Goal: Register for event/course

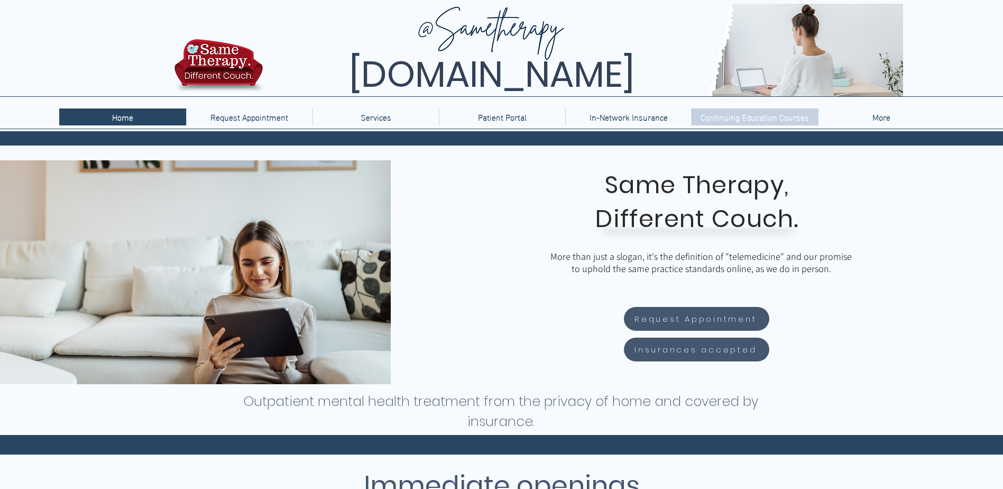
click at [721, 114] on p "Continuing Education Courses" at bounding box center [754, 116] width 119 height 17
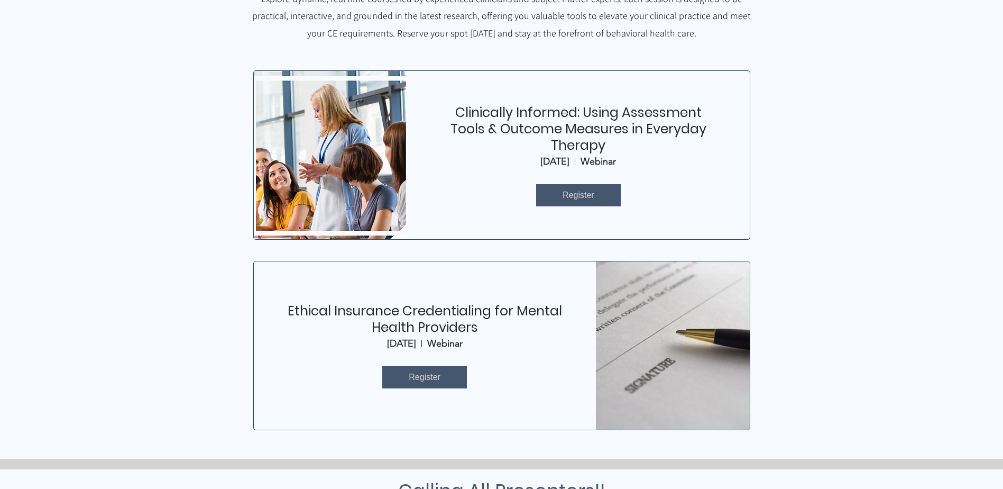
scroll to position [476, 0]
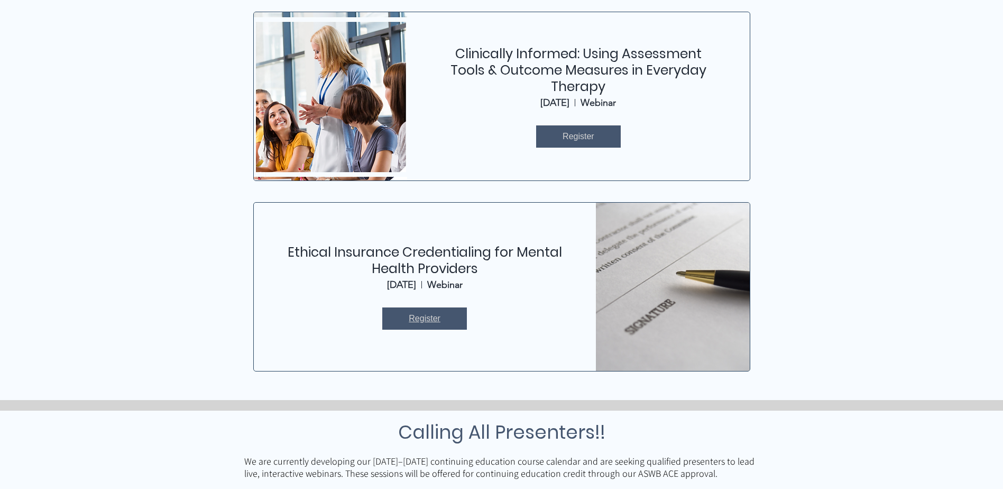
click at [444, 321] on link "Register" at bounding box center [424, 318] width 85 height 22
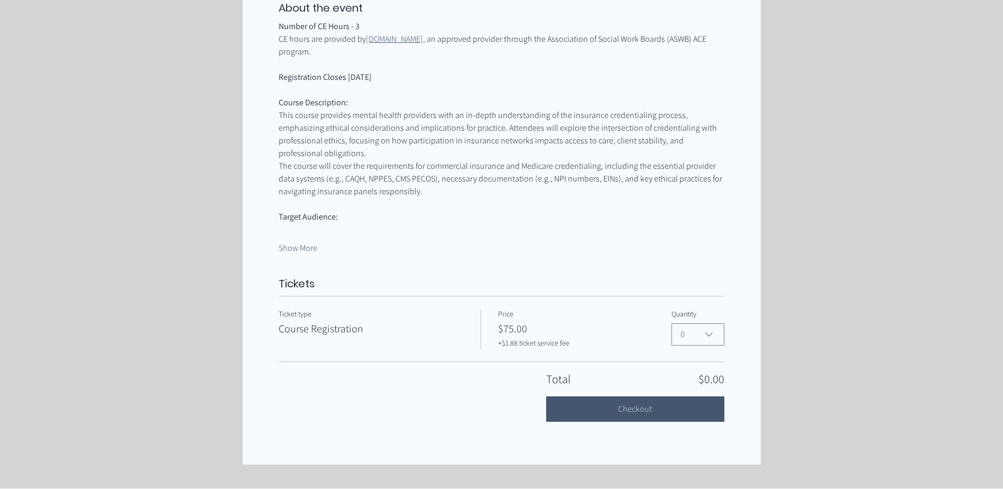
scroll to position [529, 0]
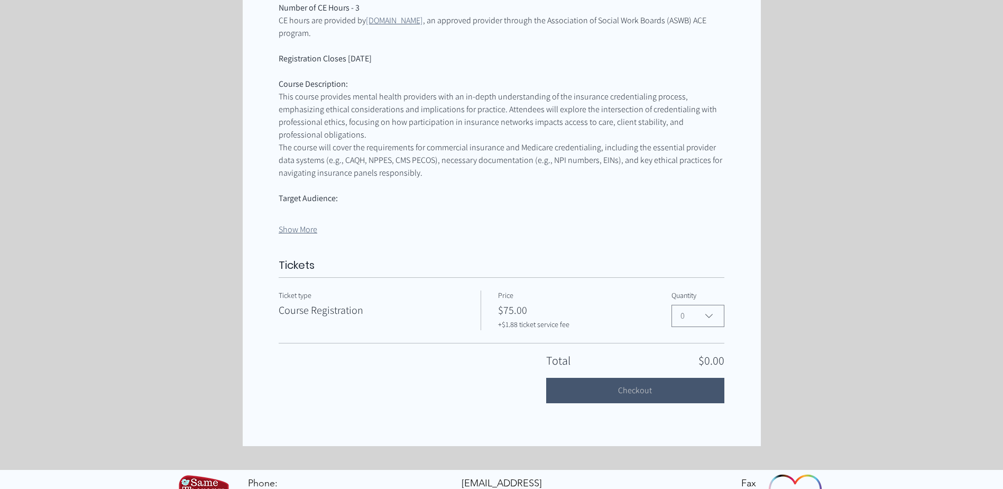
click at [301, 224] on button "Show More" at bounding box center [298, 230] width 39 height 12
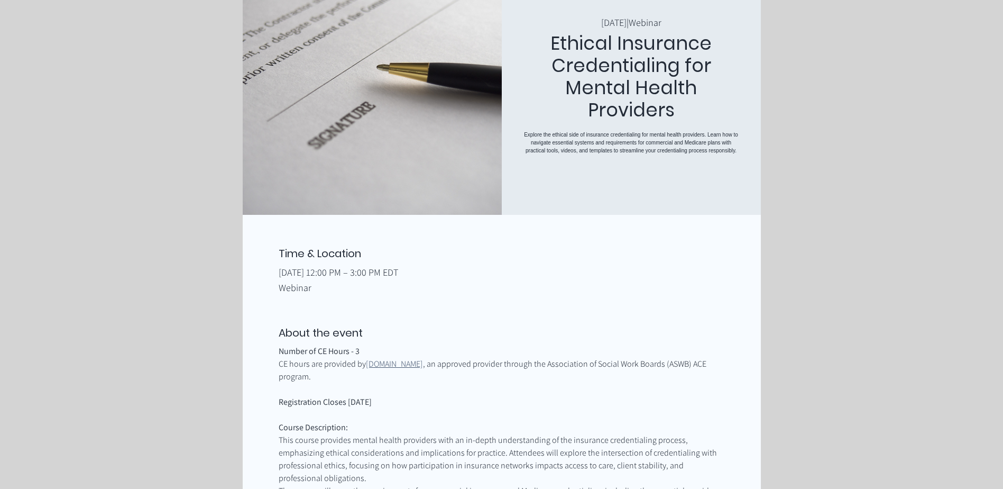
scroll to position [80, 0]
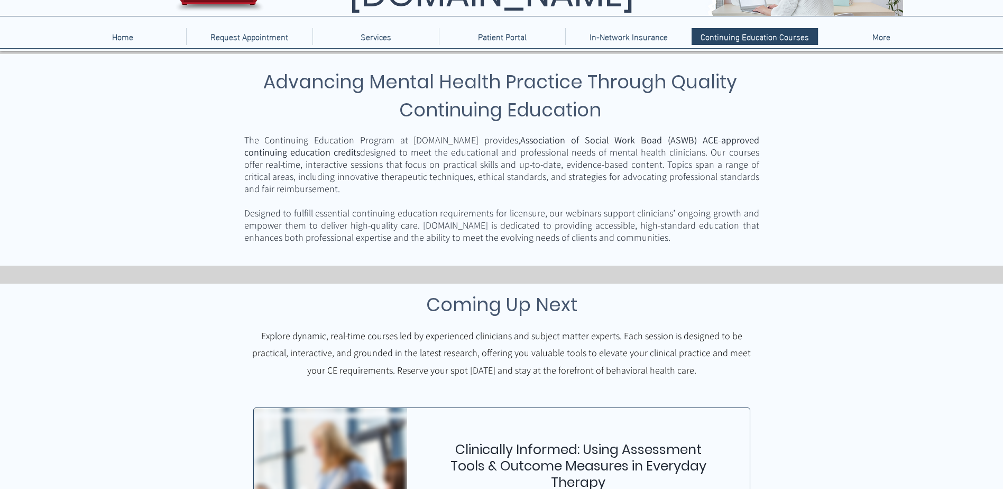
scroll to position [476, 0]
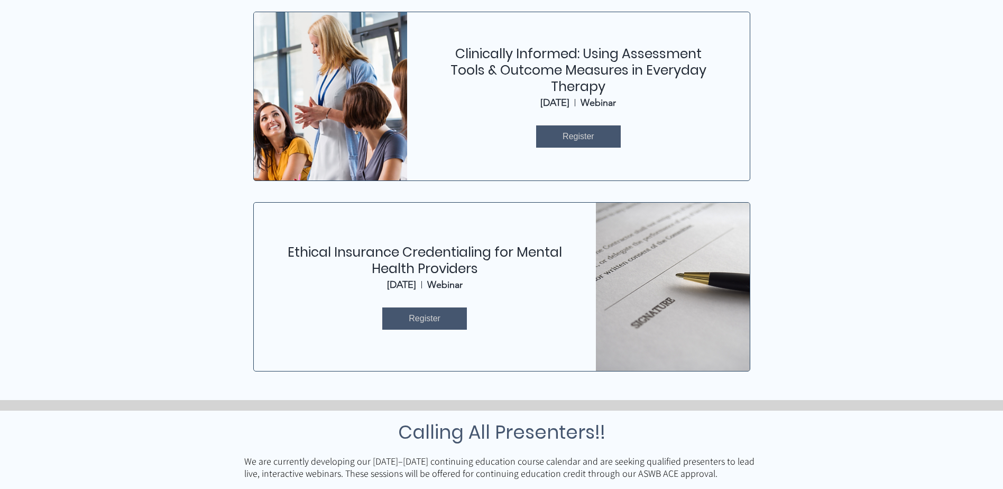
click at [574, 63] on link "Clinically Informed: Using Assessment Tools & Outcome Measures in Everyday Ther…" at bounding box center [578, 69] width 256 height 51
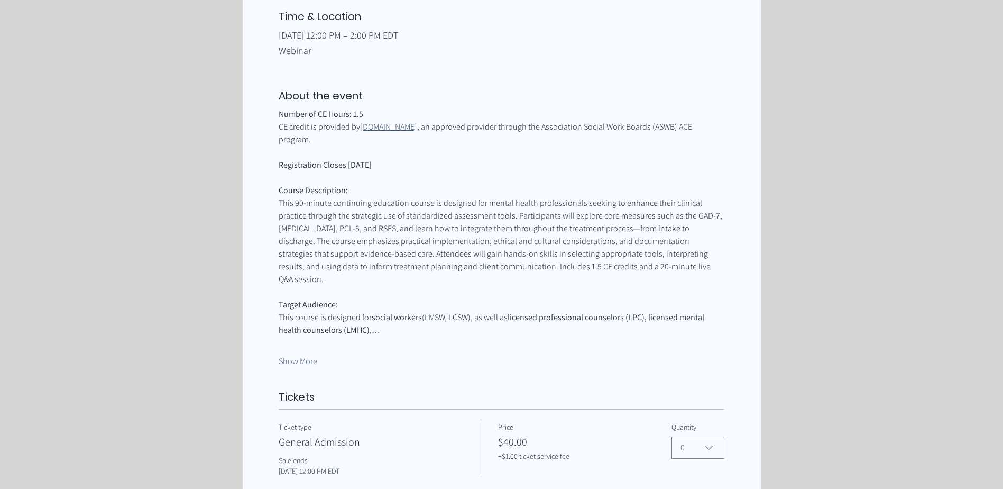
scroll to position [423, 0]
click at [296, 355] on button "Show More" at bounding box center [298, 361] width 39 height 12
